Goal: Book appointment/travel/reservation

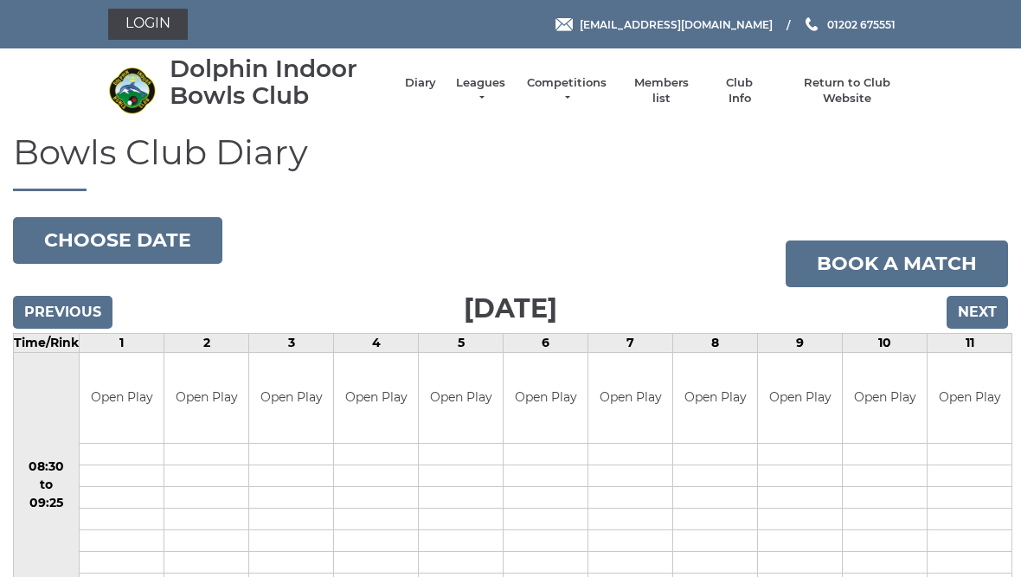
click at [988, 316] on input "Next" at bounding box center [977, 312] width 61 height 33
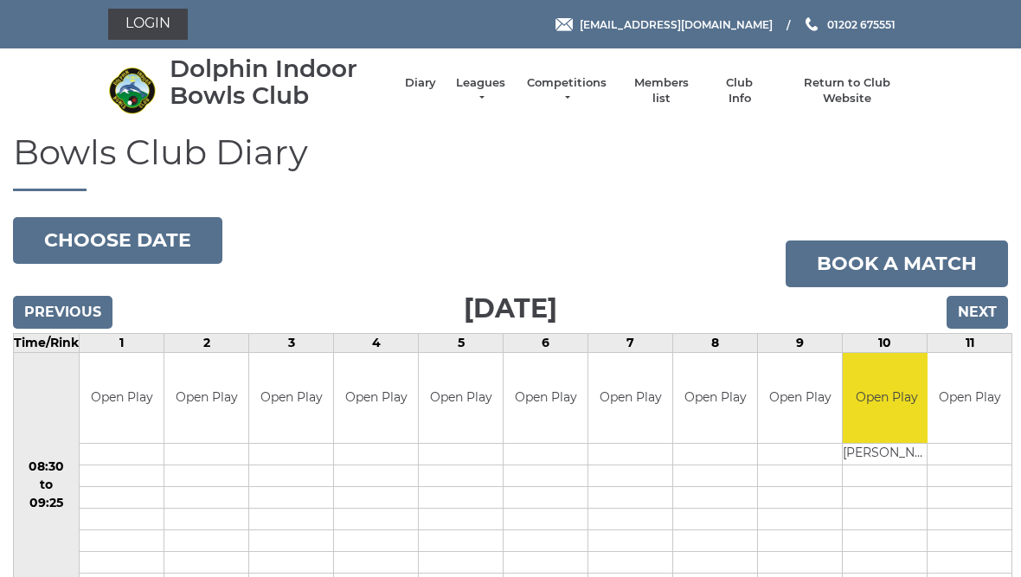
click at [997, 305] on input "Next" at bounding box center [977, 312] width 61 height 33
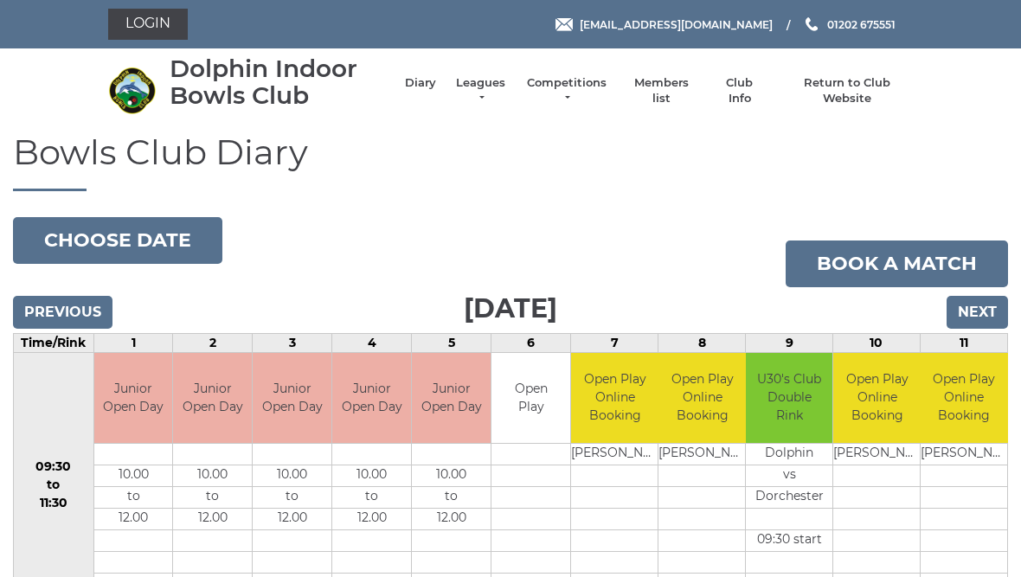
click at [996, 310] on input "Next" at bounding box center [977, 312] width 61 height 33
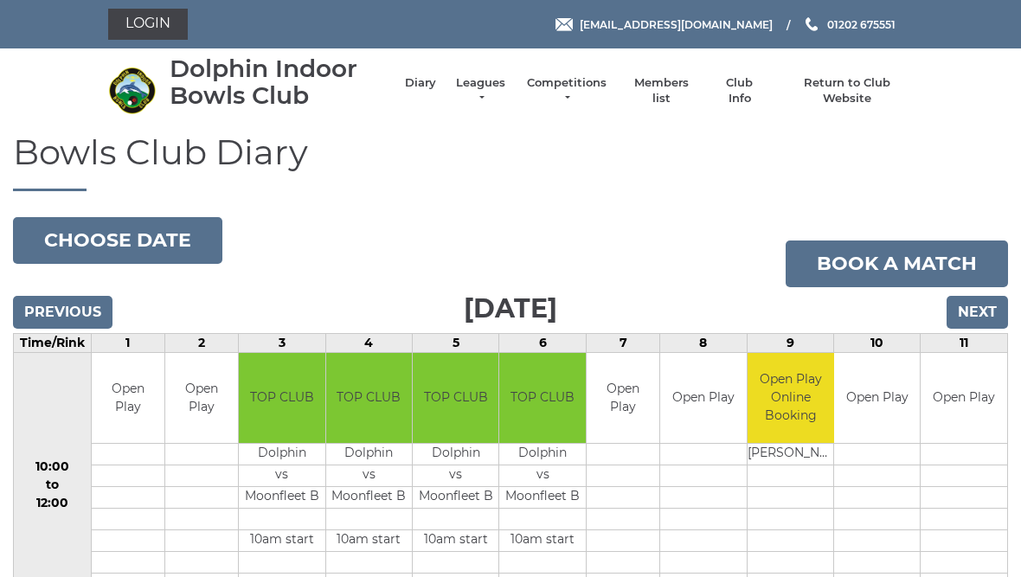
click at [990, 305] on input "Next" at bounding box center [977, 312] width 61 height 33
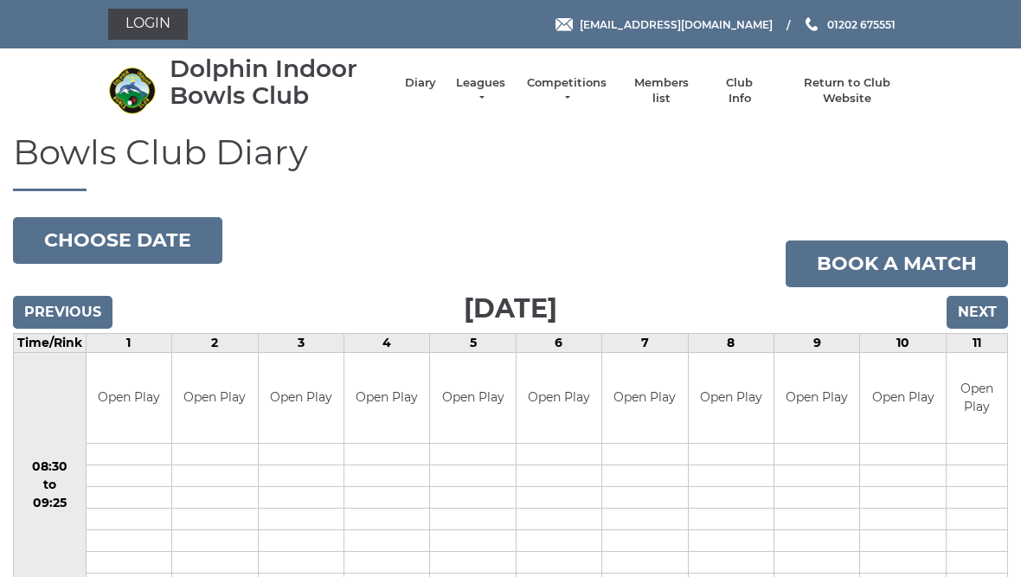
click at [996, 324] on input "Next" at bounding box center [977, 312] width 61 height 33
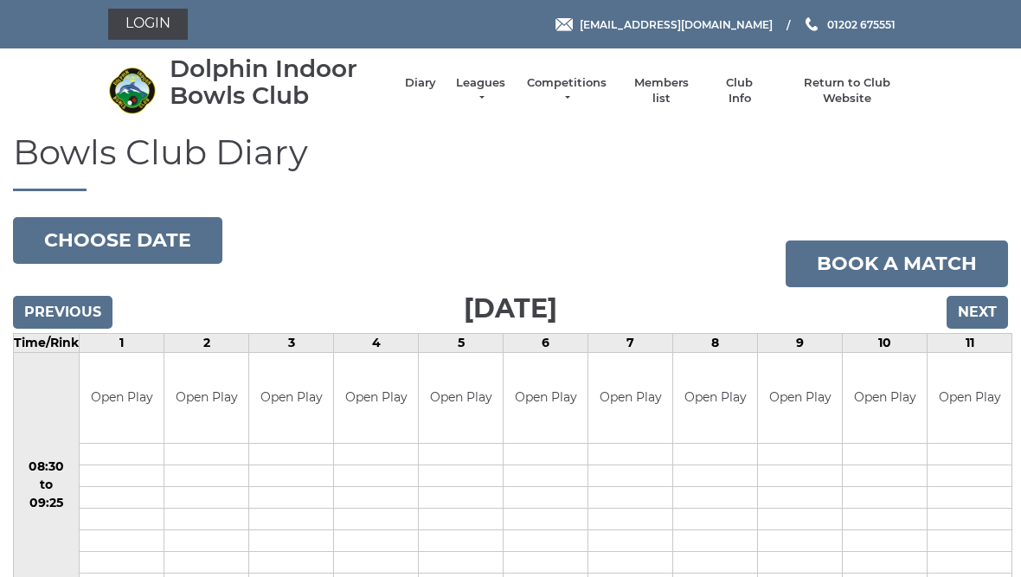
click at [990, 321] on input "Next" at bounding box center [977, 312] width 61 height 33
click at [983, 319] on input "Next" at bounding box center [977, 312] width 61 height 33
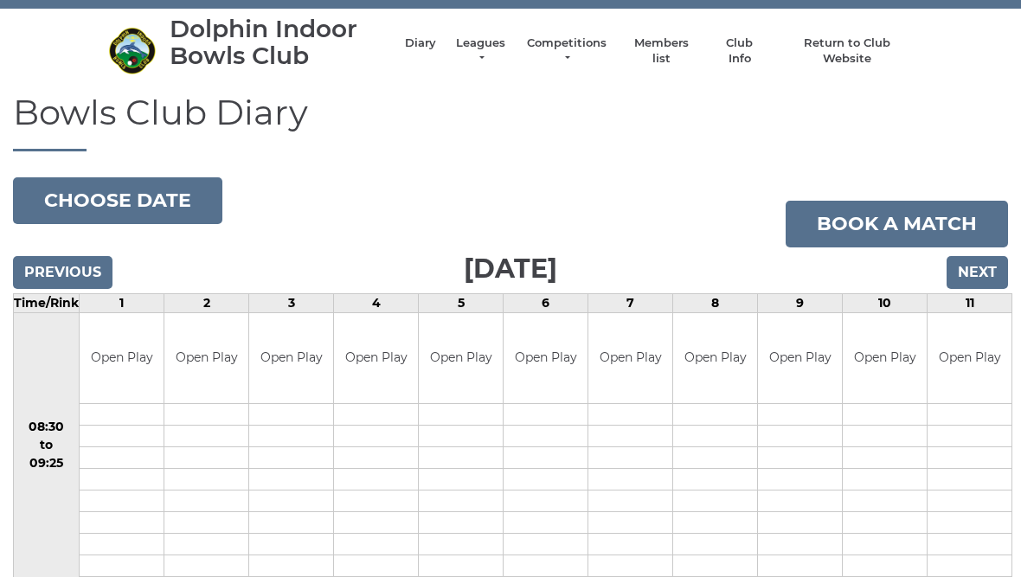
scroll to position [38, 0]
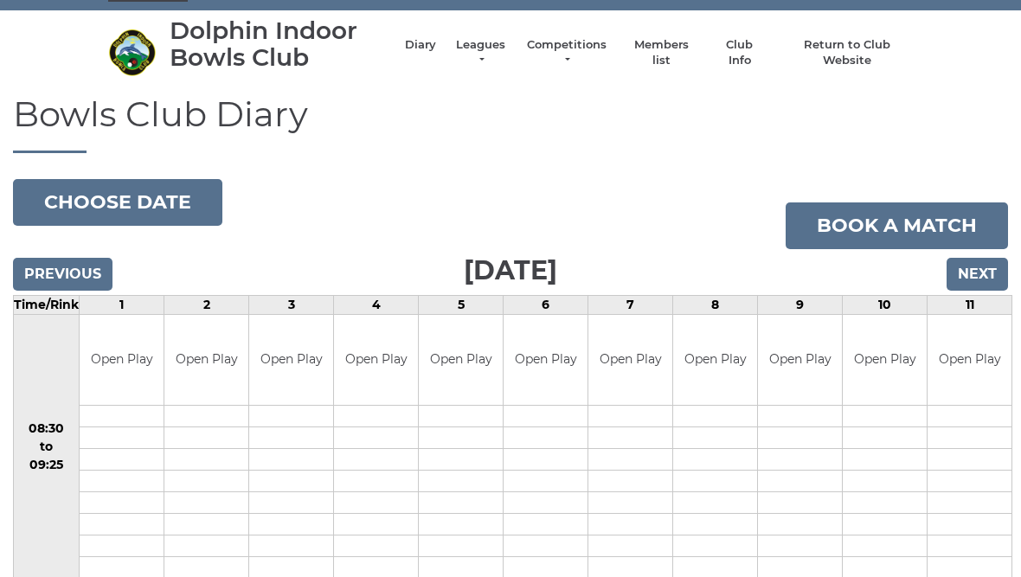
click at [73, 275] on input "Previous" at bounding box center [63, 274] width 100 height 33
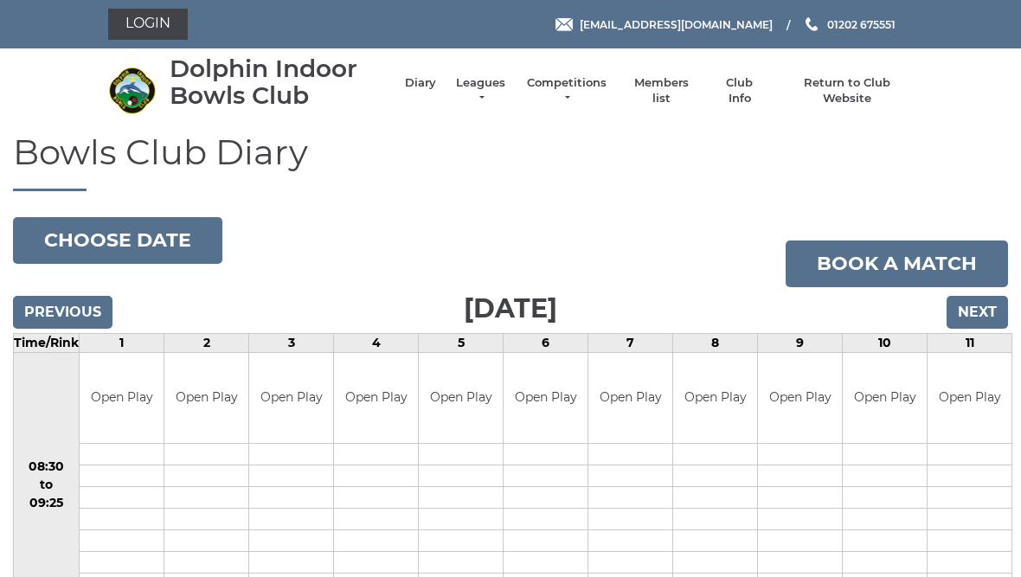
click at [81, 318] on input "Previous" at bounding box center [63, 312] width 100 height 33
click at [909, 268] on link "Book a match" at bounding box center [897, 264] width 222 height 47
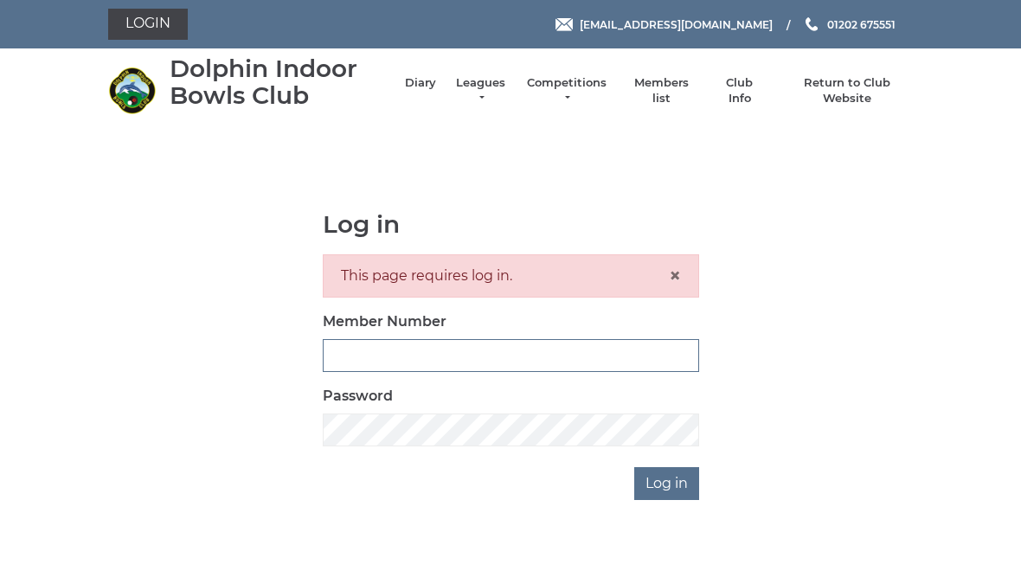
click at [364, 349] on input "Member Number" at bounding box center [511, 355] width 377 height 33
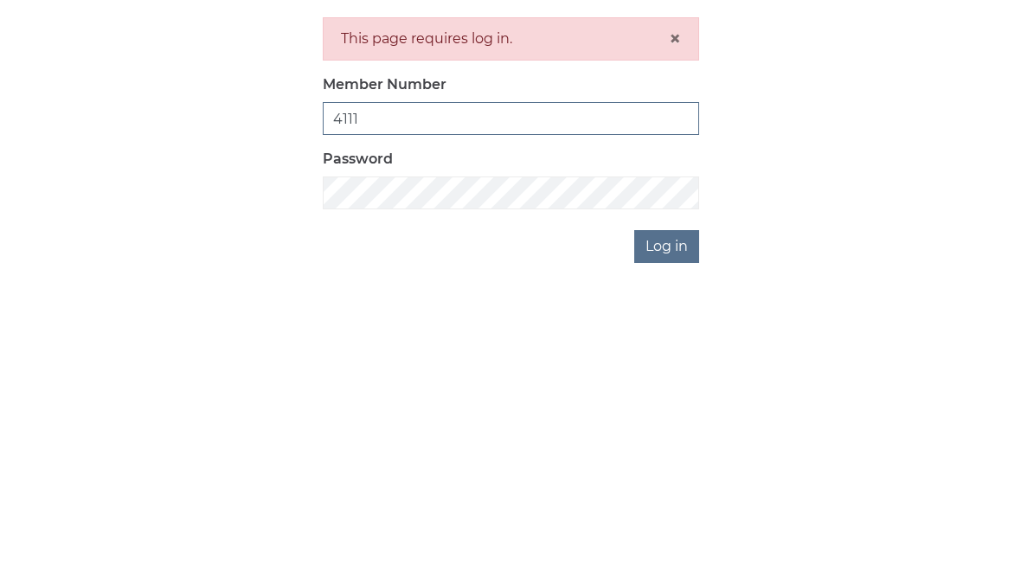
type input "4111"
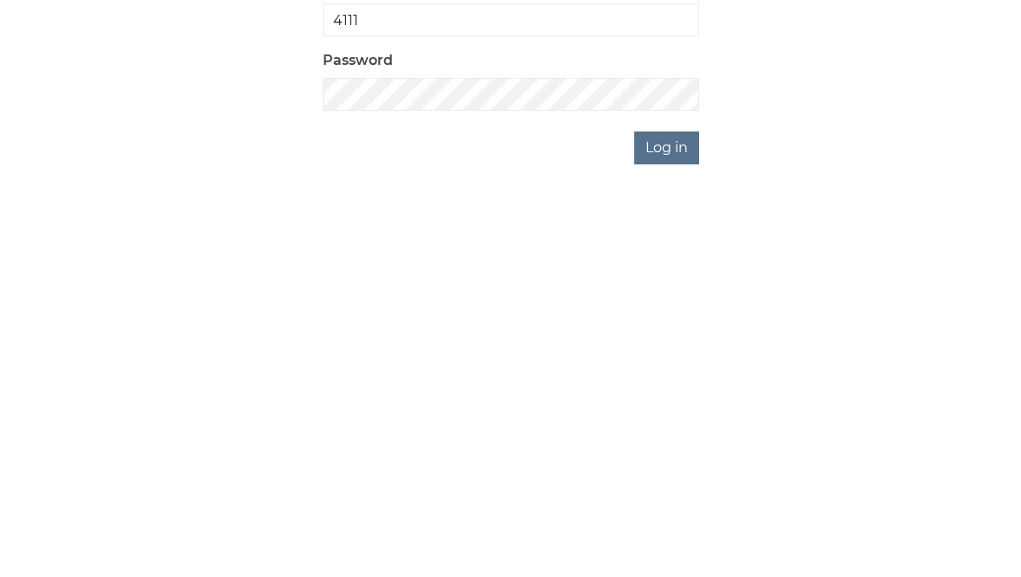
click at [672, 467] on input "Log in" at bounding box center [666, 483] width 65 height 33
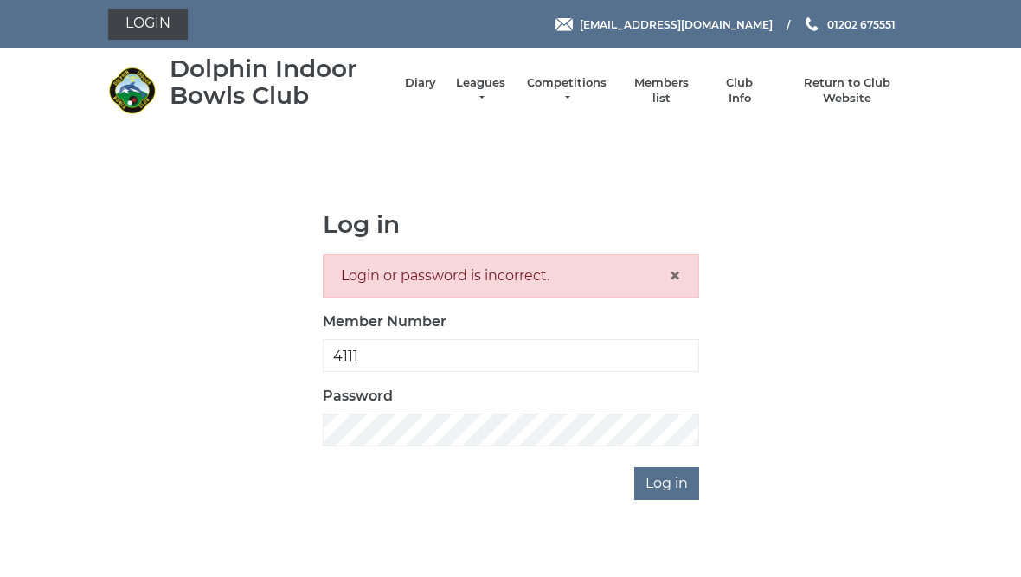
scroll to position [18, 0]
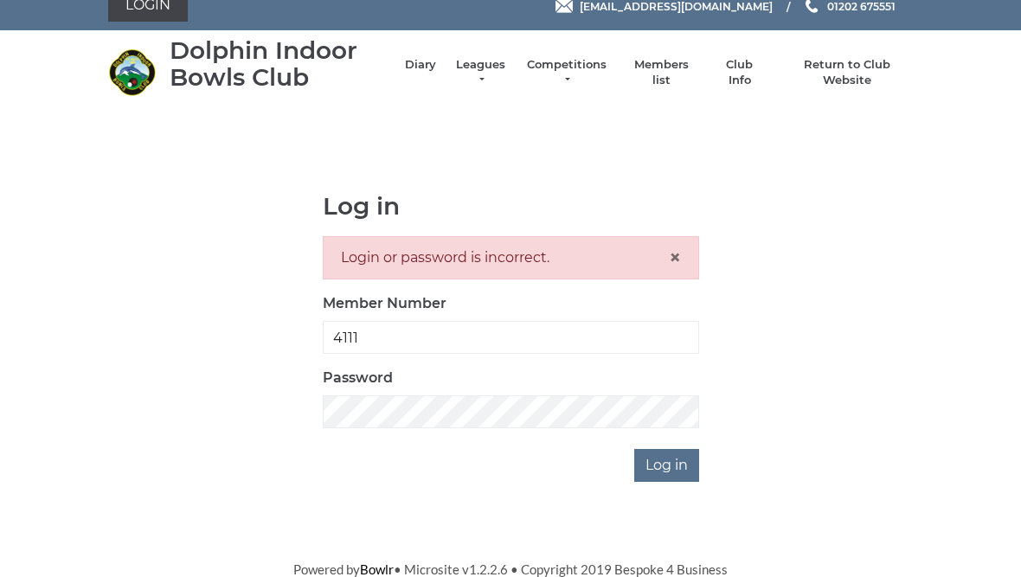
click at [673, 462] on input "Log in" at bounding box center [666, 465] width 65 height 33
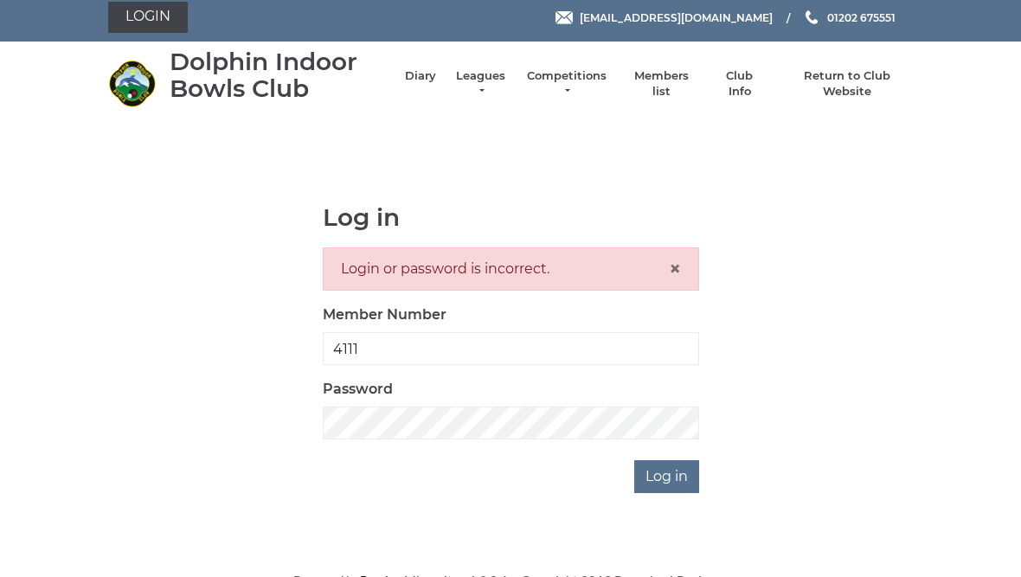
scroll to position [18, 0]
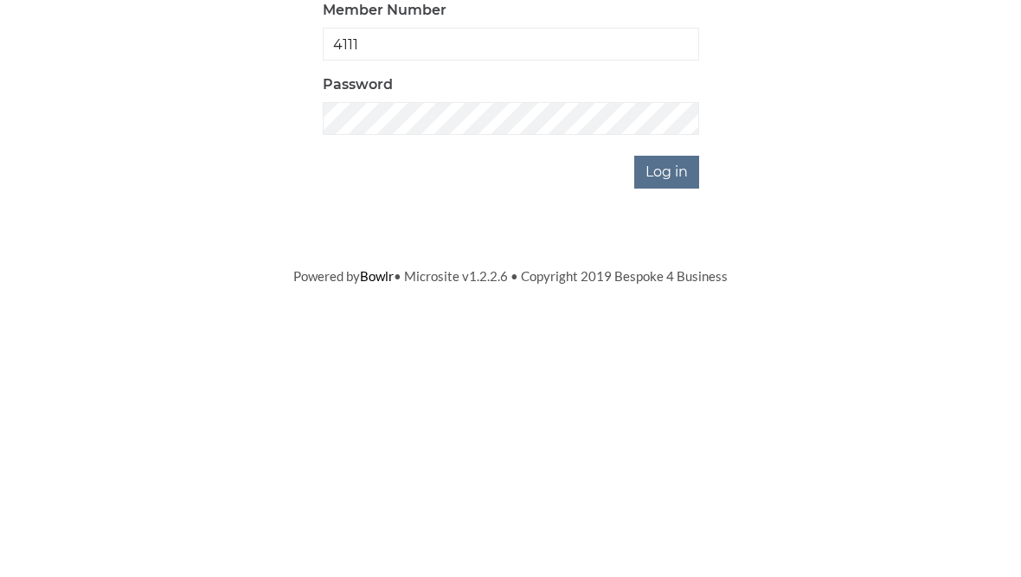
click at [674, 449] on input "Log in" at bounding box center [666, 465] width 65 height 33
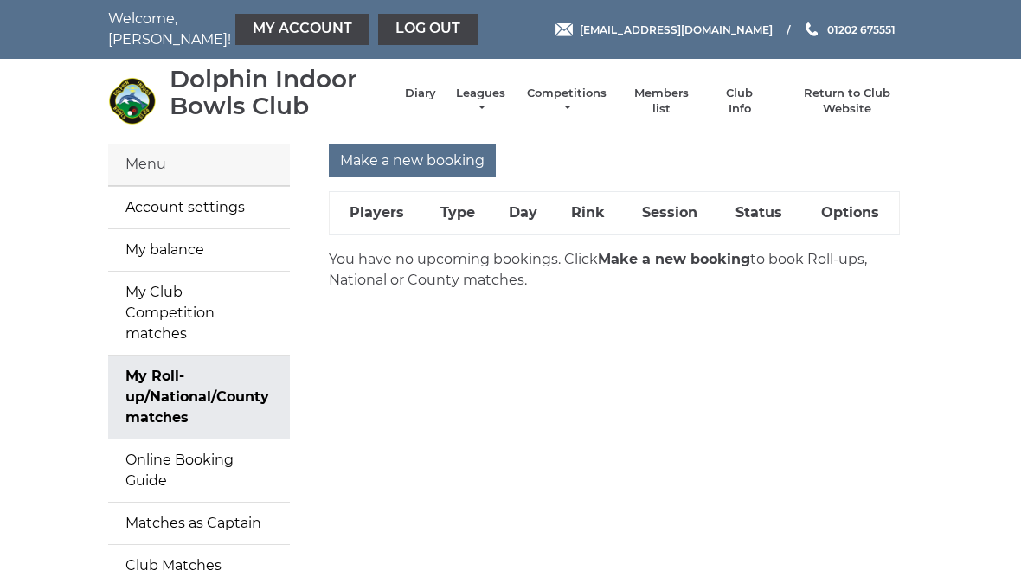
click at [648, 262] on strong "Make a new booking" at bounding box center [674, 259] width 152 height 16
click at [673, 251] on strong "Make a new booking" at bounding box center [674, 259] width 152 height 16
click at [443, 169] on input "Make a new booking" at bounding box center [412, 161] width 167 height 33
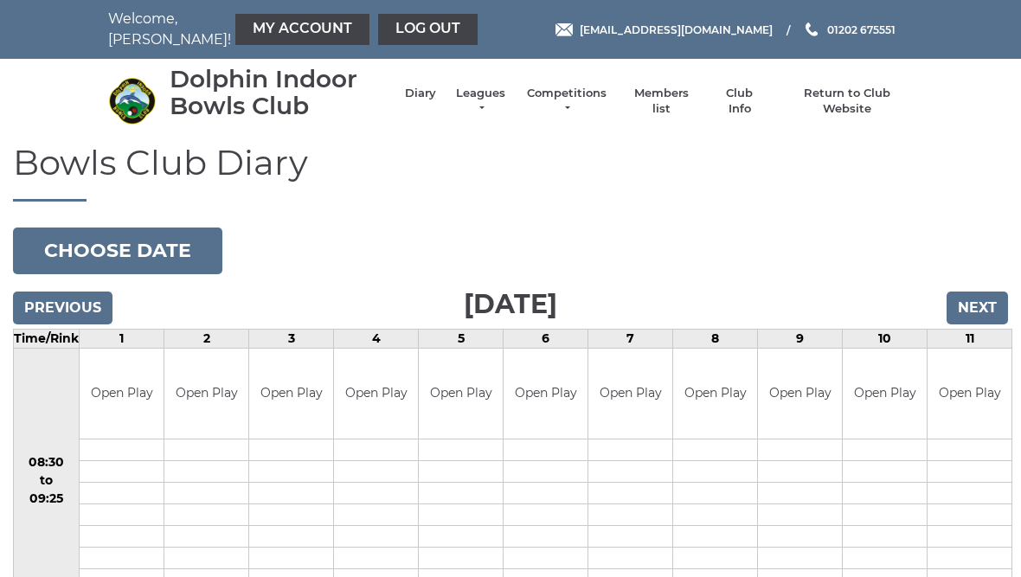
click at [982, 308] on input "Next" at bounding box center [977, 308] width 61 height 33
click at [984, 307] on input "Next" at bounding box center [977, 308] width 61 height 33
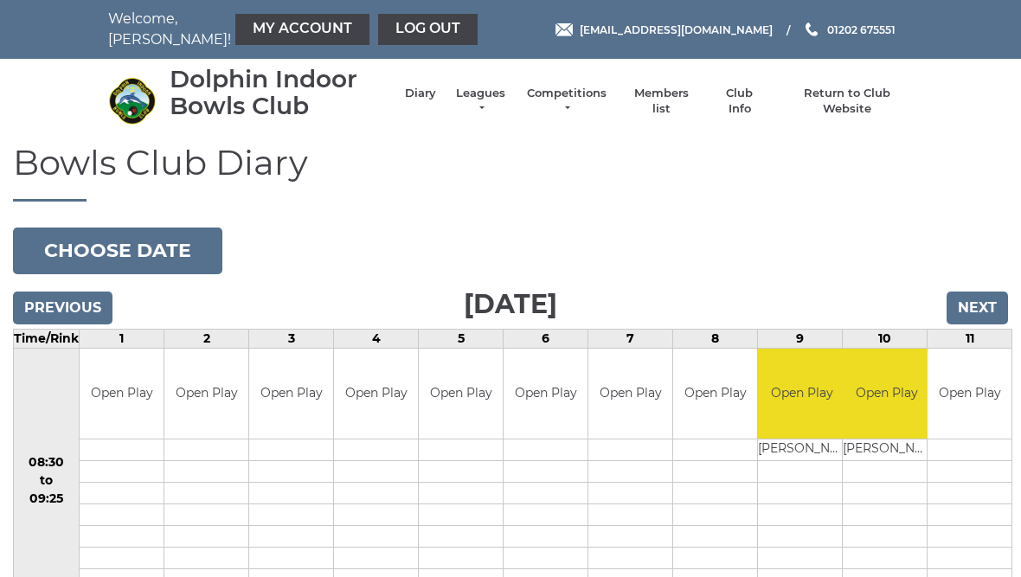
click at [985, 320] on input "Next" at bounding box center [977, 308] width 61 height 33
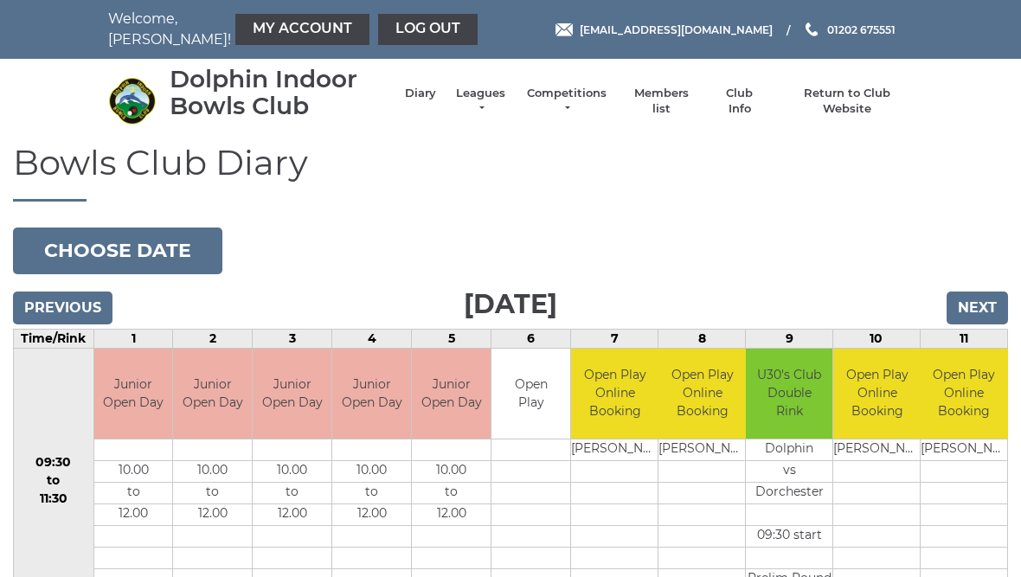
click at [988, 306] on input "Next" at bounding box center [977, 308] width 61 height 33
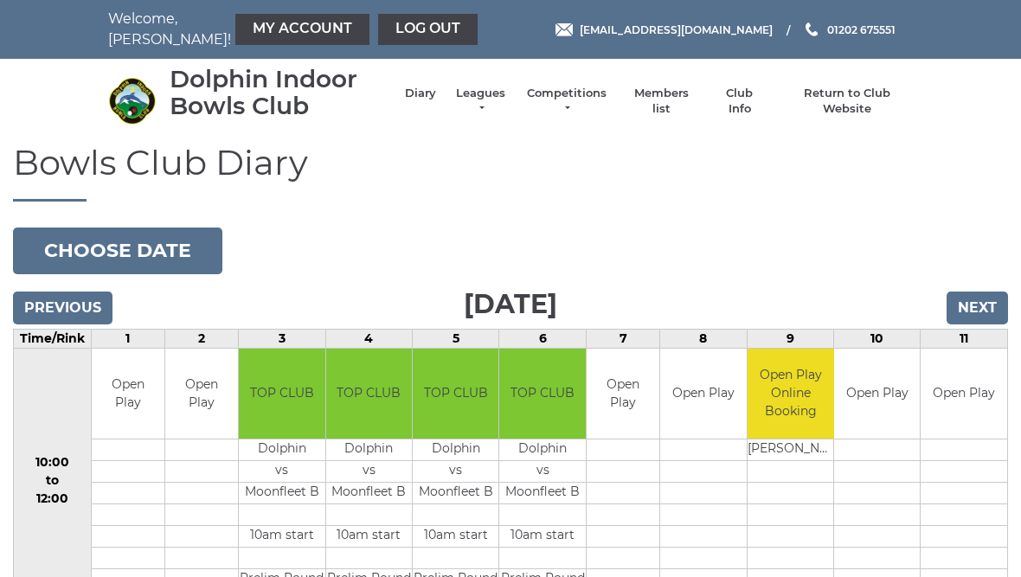
click at [985, 305] on input "Next" at bounding box center [977, 308] width 61 height 33
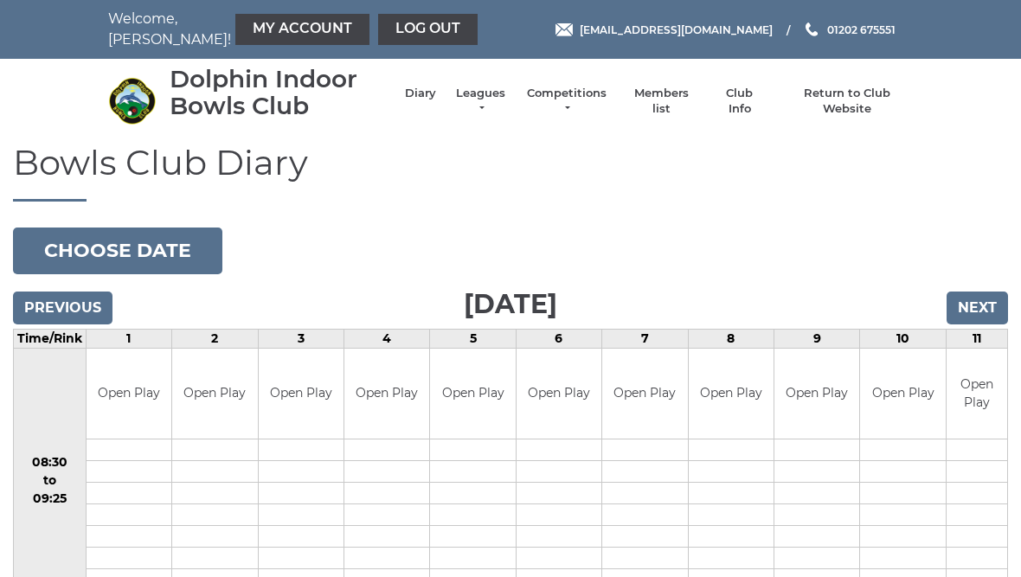
click at [987, 306] on input "Next" at bounding box center [977, 308] width 61 height 33
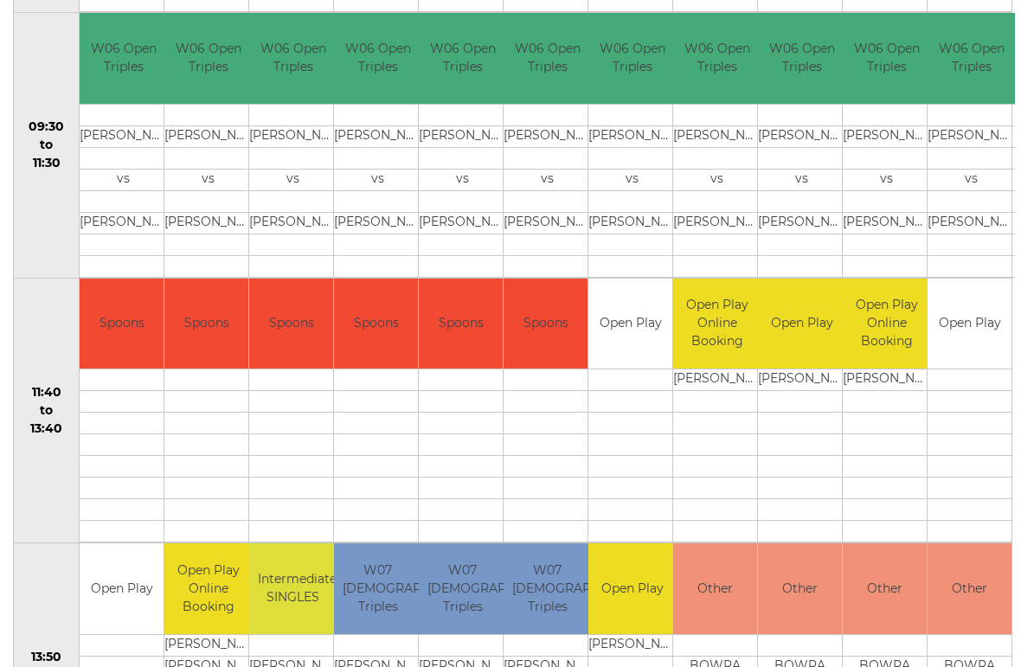
scroll to position [601, 0]
click at [0, 0] on link "Book slot" at bounding box center [0, 0] width 0 height 0
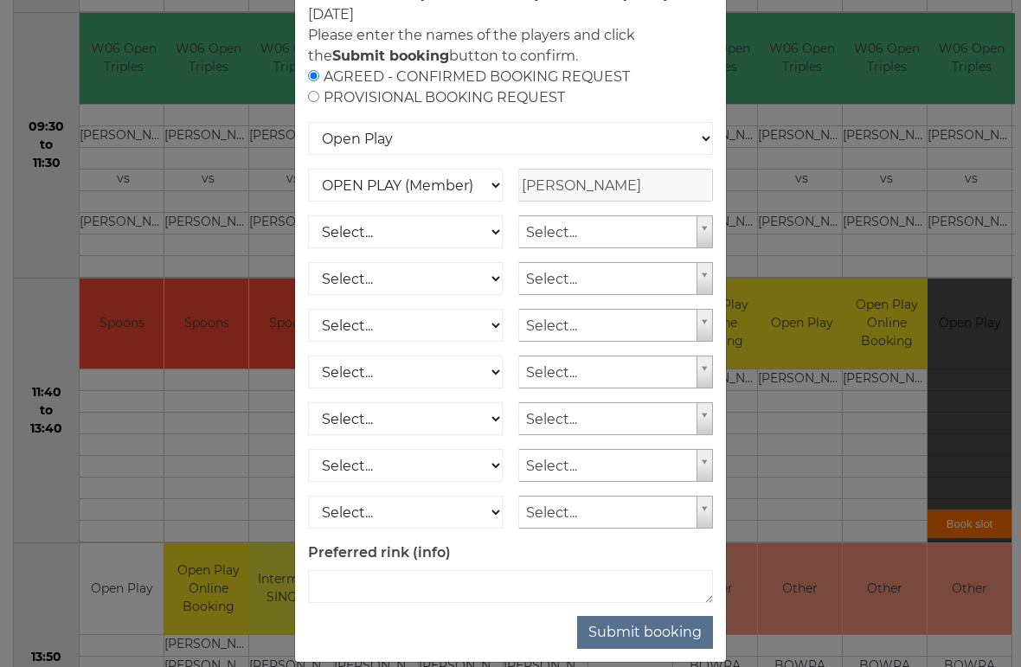
scroll to position [114, 0]
click at [662, 576] on button "Submit booking" at bounding box center [645, 632] width 136 height 33
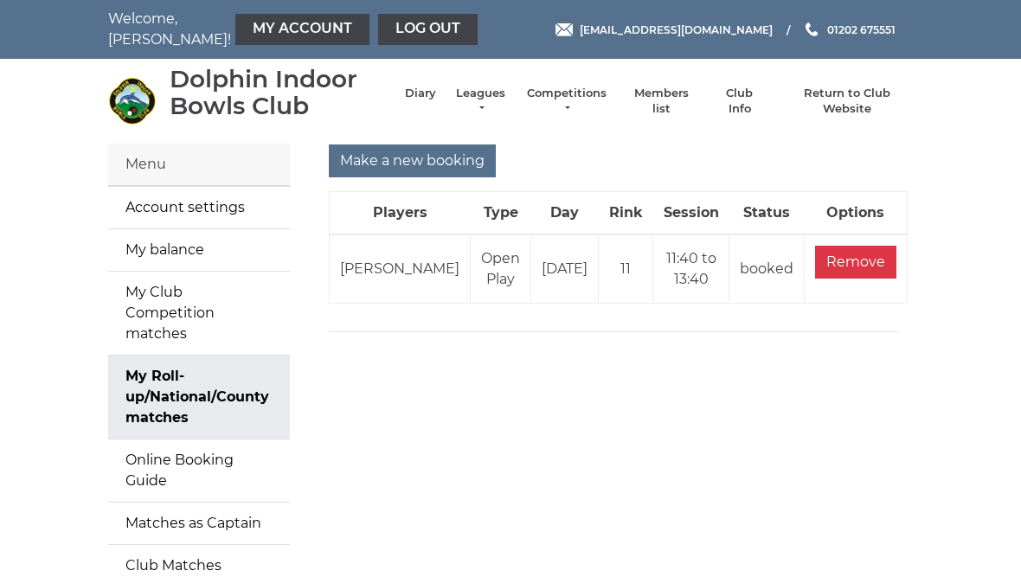
click at [390, 31] on link "Log out" at bounding box center [428, 29] width 100 height 31
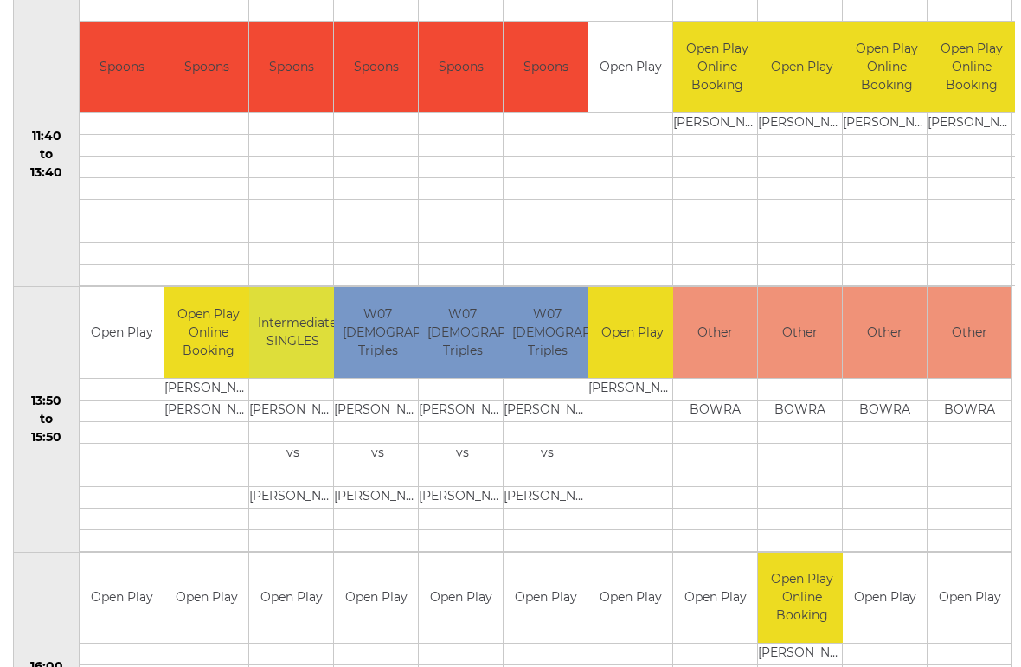
scroll to position [862, 0]
